Goal: Transaction & Acquisition: Purchase product/service

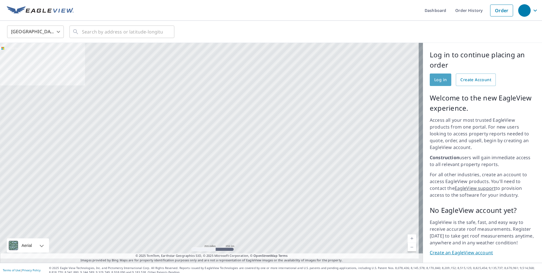
click at [441, 81] on span "Log in" at bounding box center [440, 79] width 12 height 7
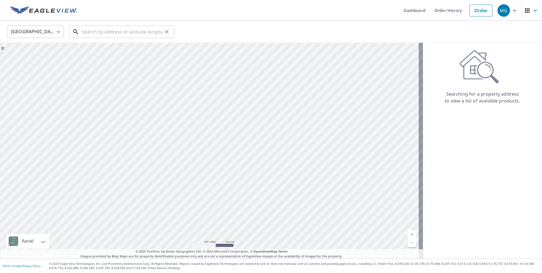
click at [136, 32] on input "text" at bounding box center [122, 32] width 81 height 16
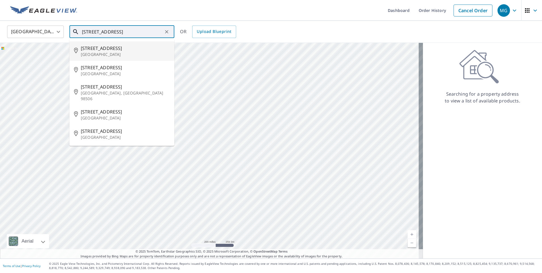
click at [127, 56] on p "[GEOGRAPHIC_DATA]" at bounding box center [125, 55] width 89 height 6
type input "[STREET_ADDRESS]"
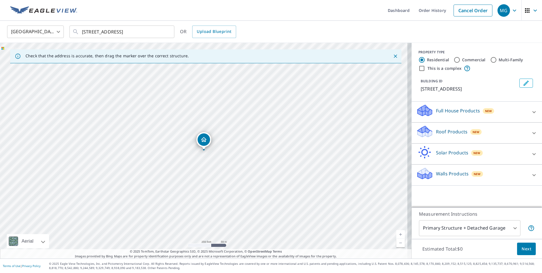
click at [429, 133] on icon at bounding box center [424, 131] width 17 height 13
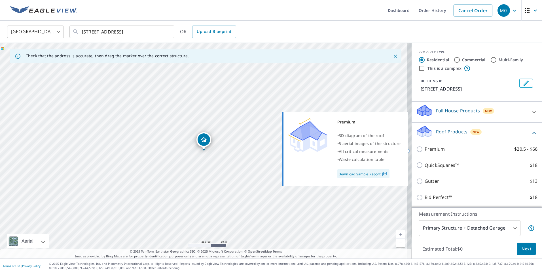
click at [417, 149] on input "Premium $20.5 - $66" at bounding box center [420, 149] width 9 height 7
checkbox input "true"
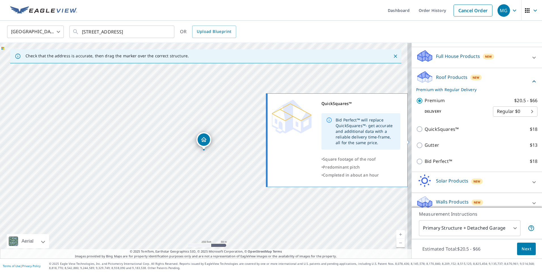
scroll to position [57, 0]
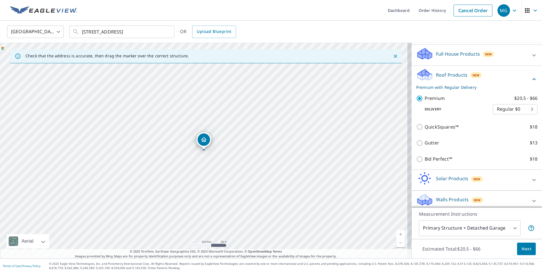
click at [517, 246] on button "Next" at bounding box center [526, 248] width 19 height 13
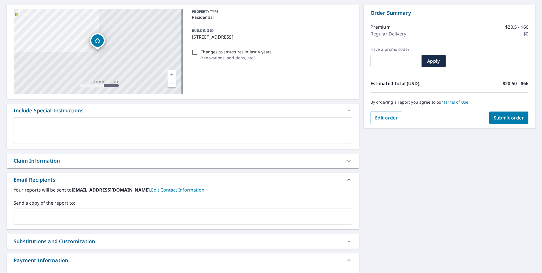
scroll to position [57, 0]
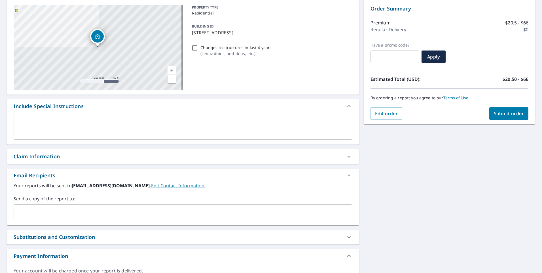
click at [55, 157] on div "Claim Information" at bounding box center [37, 156] width 46 height 8
checkbox input "true"
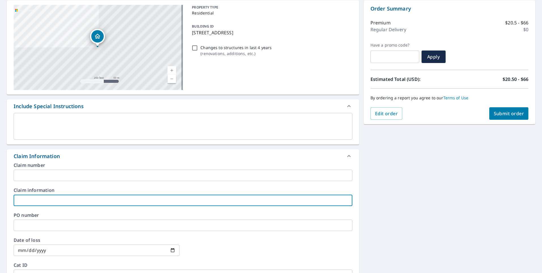
click at [39, 201] on input "text" at bounding box center [183, 199] width 339 height 11
type input "Dynasty"
checkbox input "true"
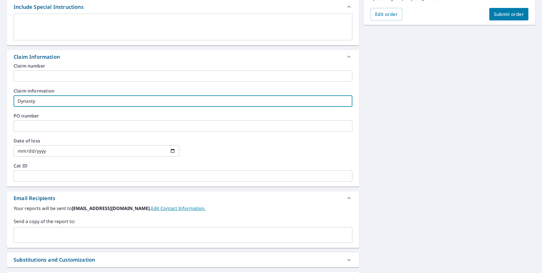
scroll to position [170, 0]
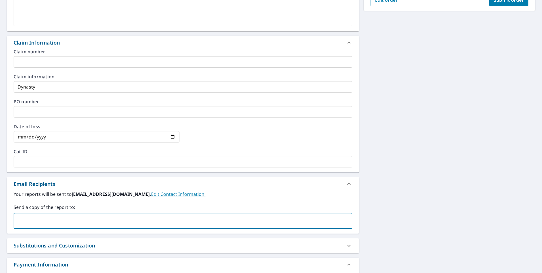
click at [59, 219] on input "text" at bounding box center [178, 220] width 325 height 11
type input "[PERSON_NAME][EMAIL_ADDRESS][PERSON_NAME][DOMAIN_NAME]"
click at [489, 1] on button "Submit order" at bounding box center [508, 0] width 39 height 12
checkbox input "true"
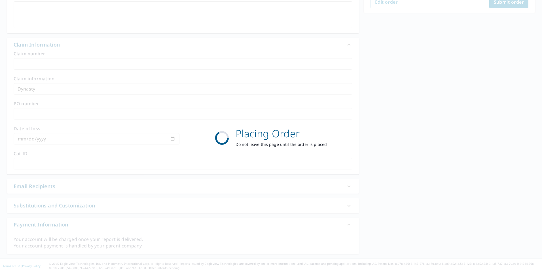
scroll to position [168, 0]
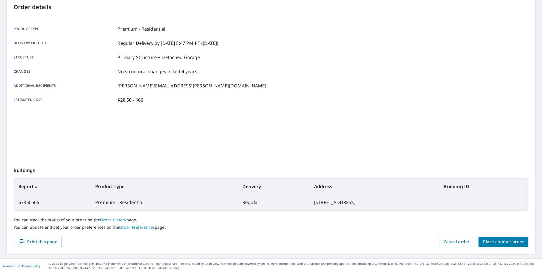
scroll to position [61, 0]
